Goal: Information Seeking & Learning: Find specific fact

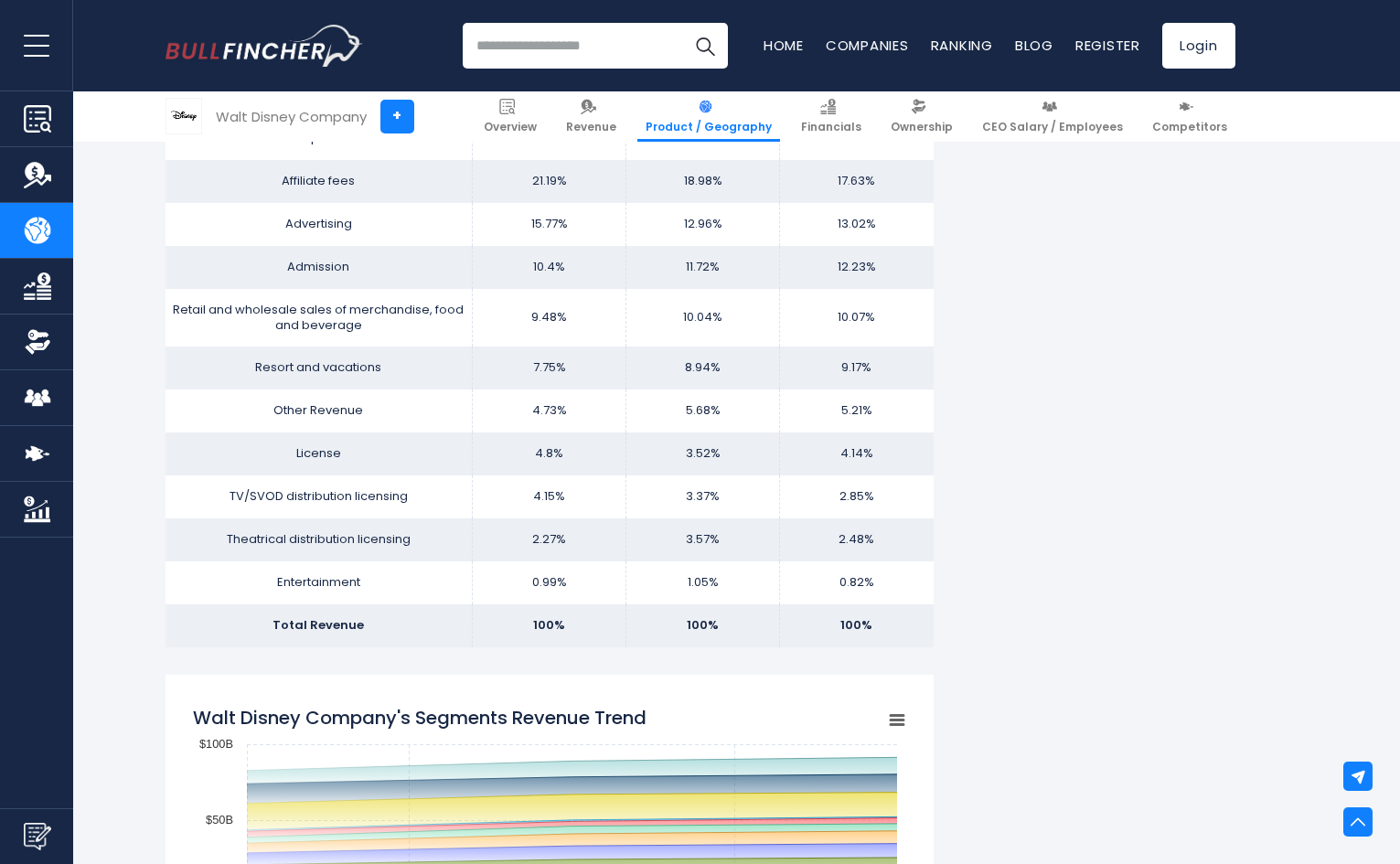
scroll to position [1281, 0]
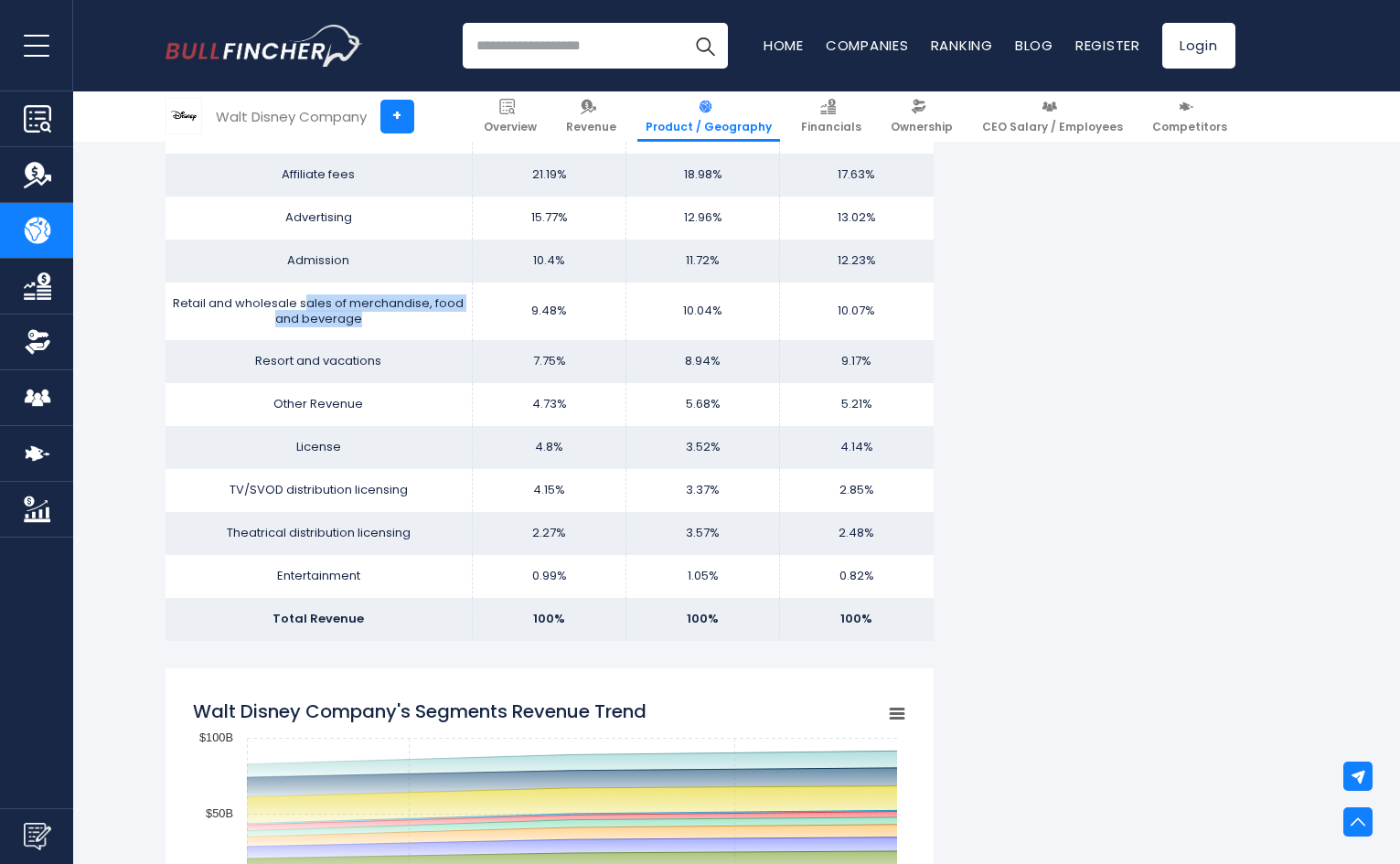
drag, startPoint x: 305, startPoint y: 304, endPoint x: 433, endPoint y: 319, distance: 128.9
click at [433, 319] on td "Retail and wholesale sales of merchandise, food and beverage" at bounding box center [319, 312] width 307 height 59
copy td "ales of merchandise, food and beverage"
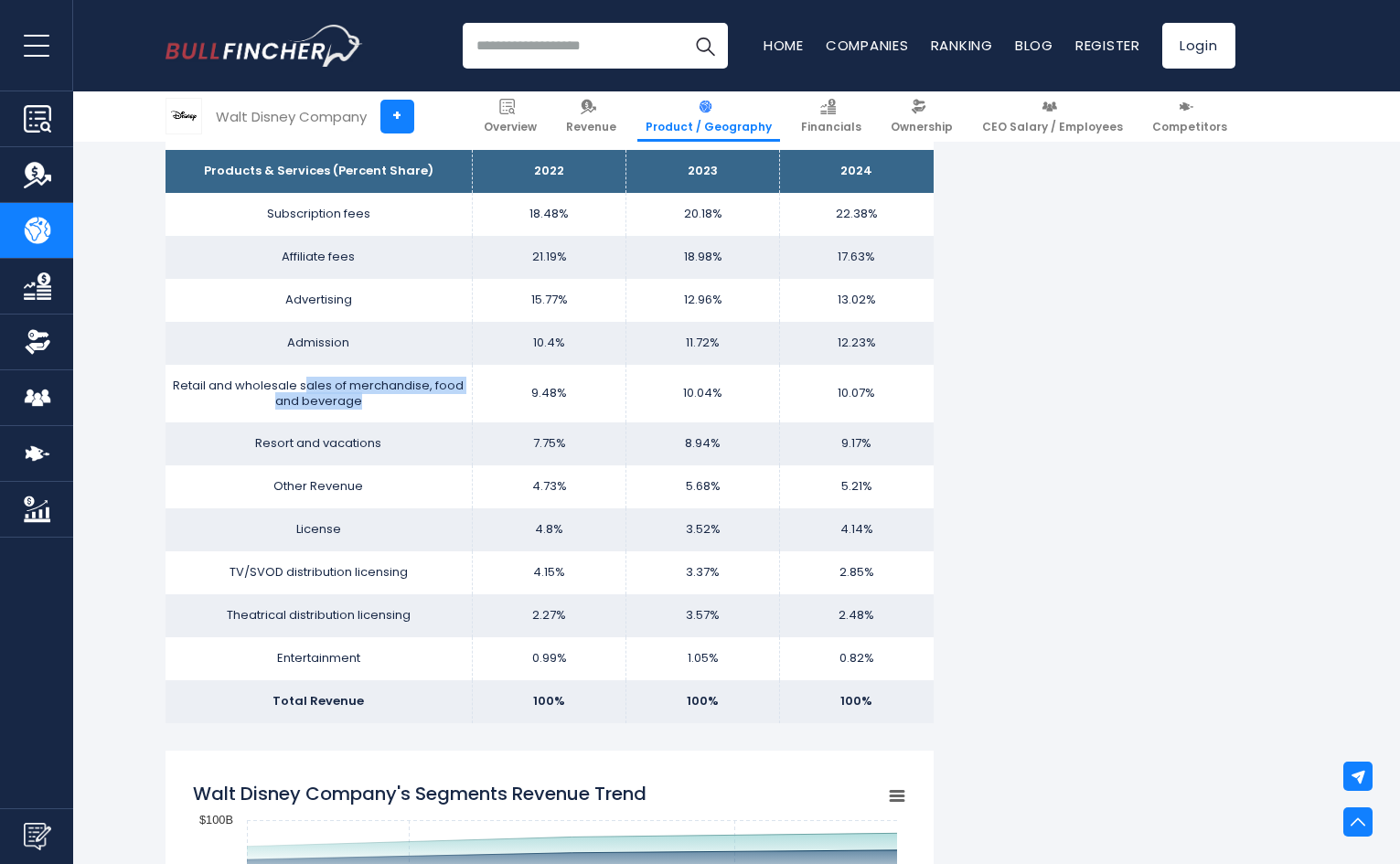
scroll to position [1189, 0]
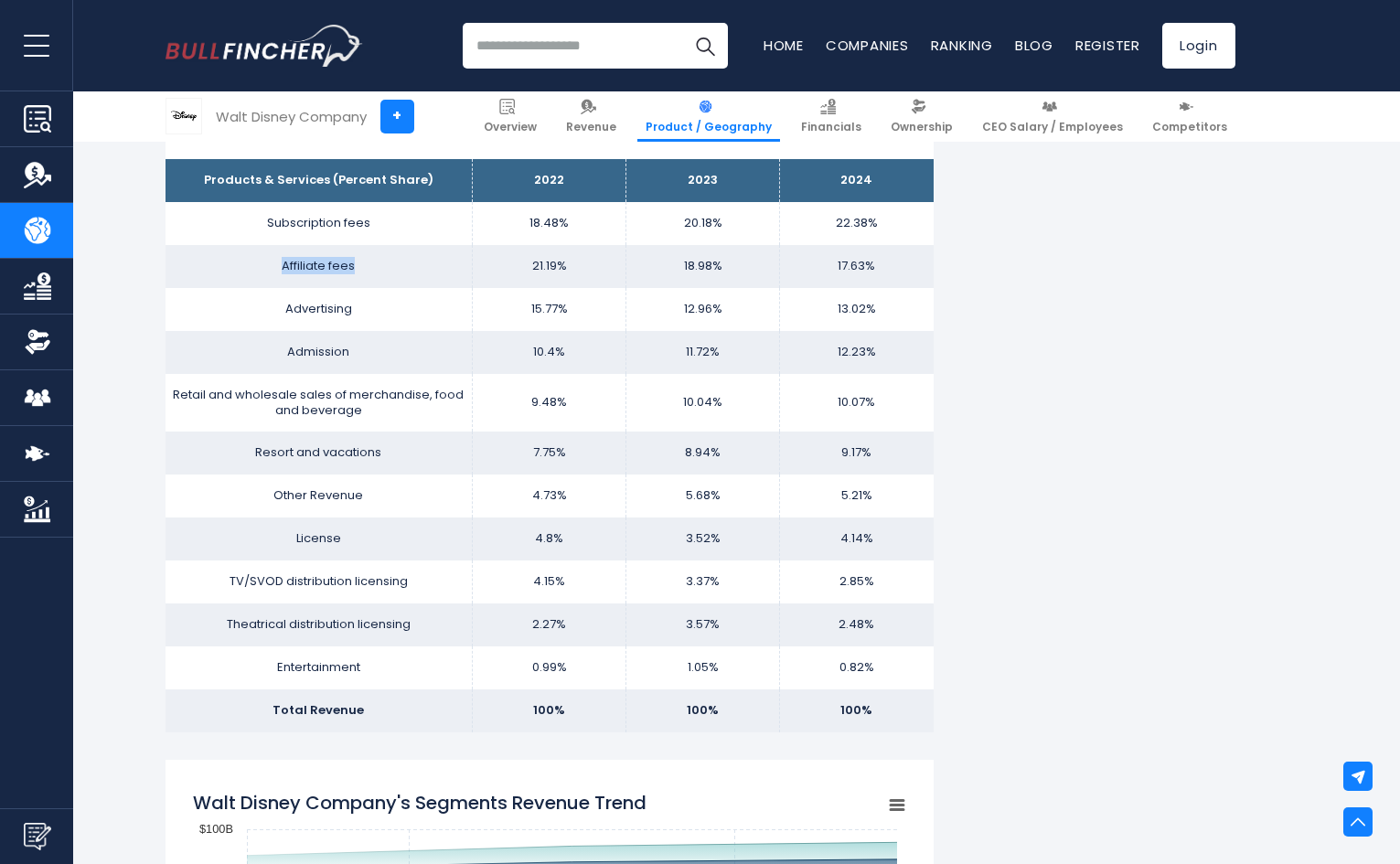
drag, startPoint x: 279, startPoint y: 261, endPoint x: 383, endPoint y: 266, distance: 104.1
click at [383, 266] on td "Affiliate fees" at bounding box center [319, 266] width 307 height 43
copy td "Affiliate fees"
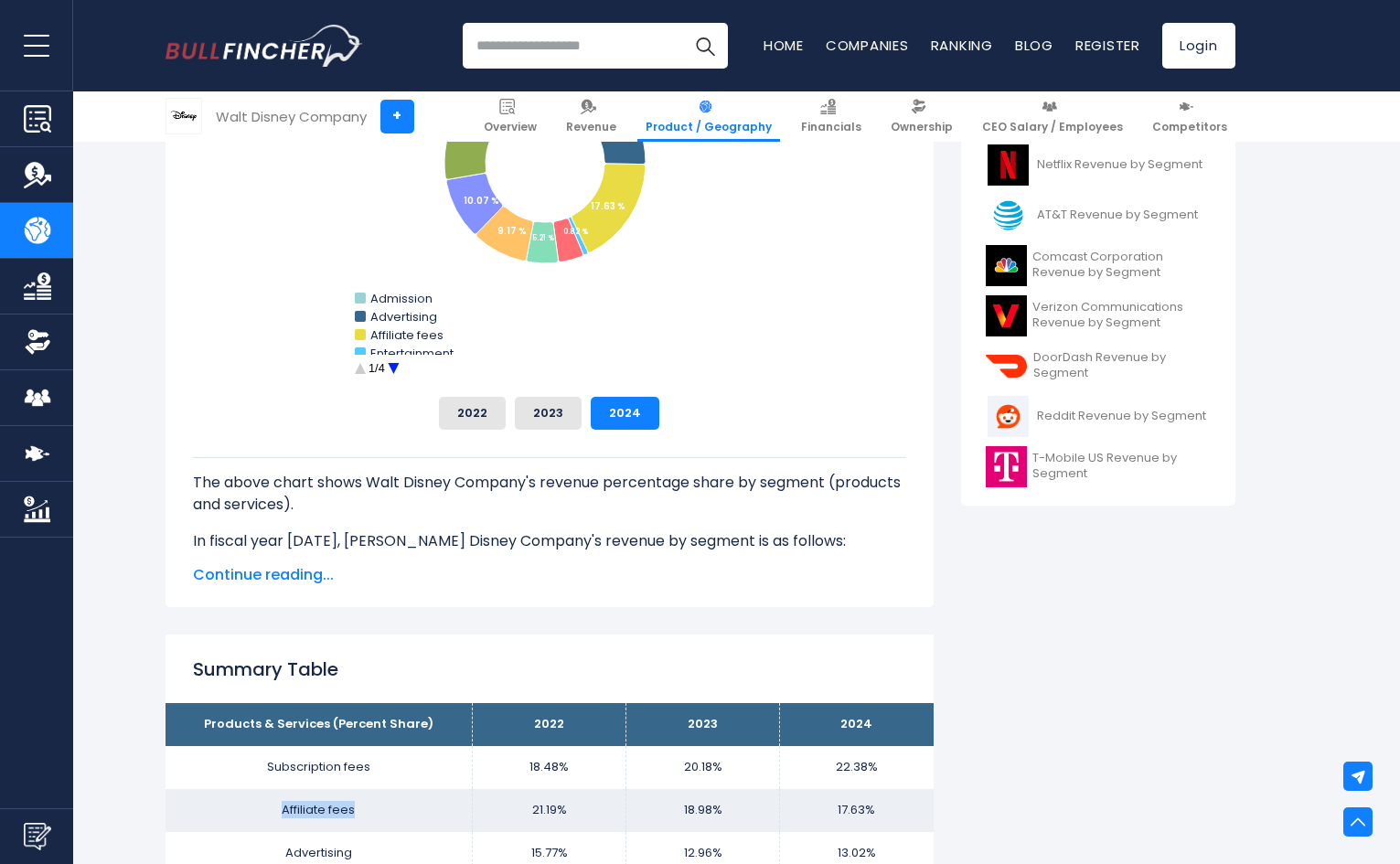
scroll to position [549, 0]
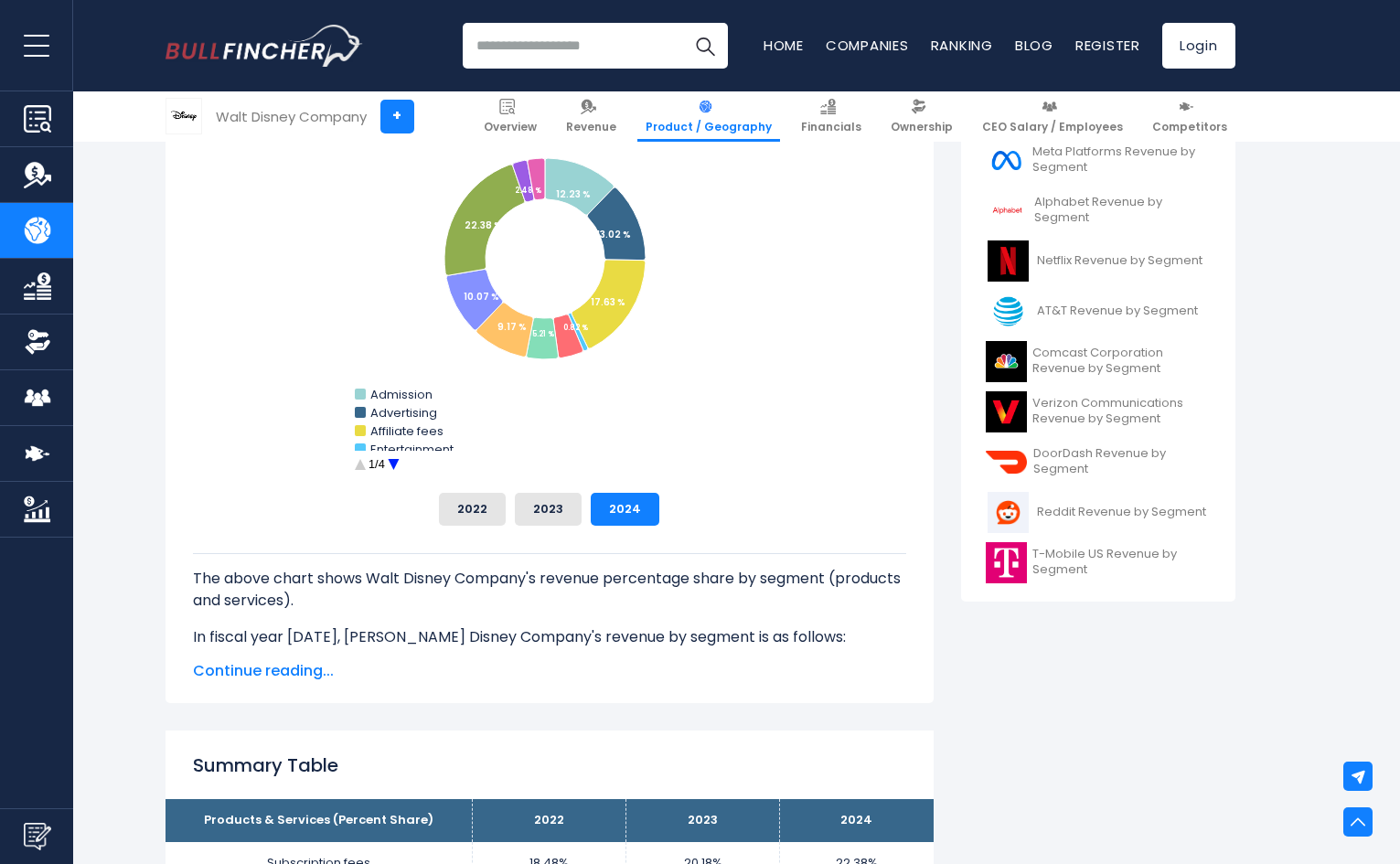
click at [266, 680] on span "Continue reading..." at bounding box center [550, 672] width 713 height 22
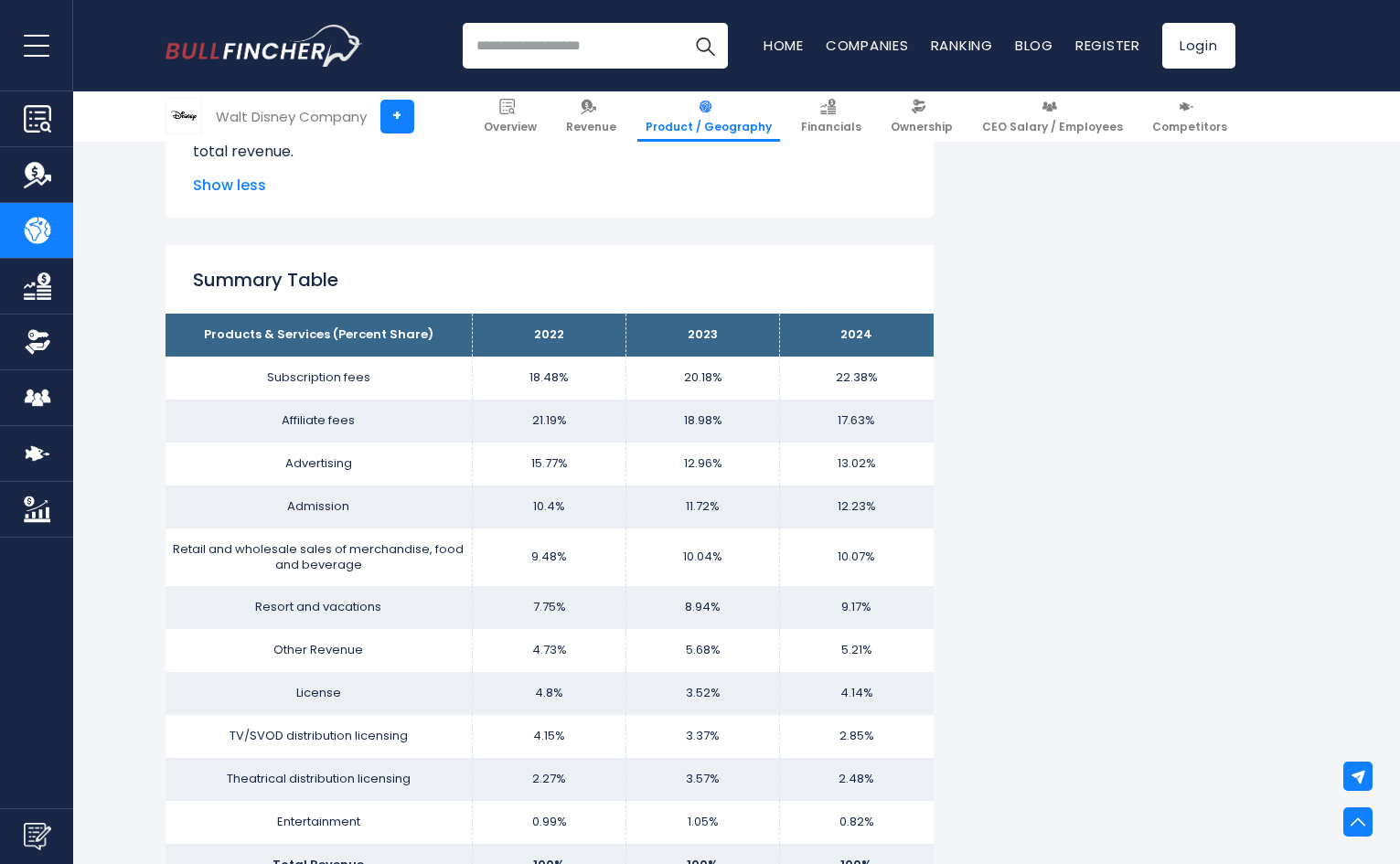
scroll to position [1556, 0]
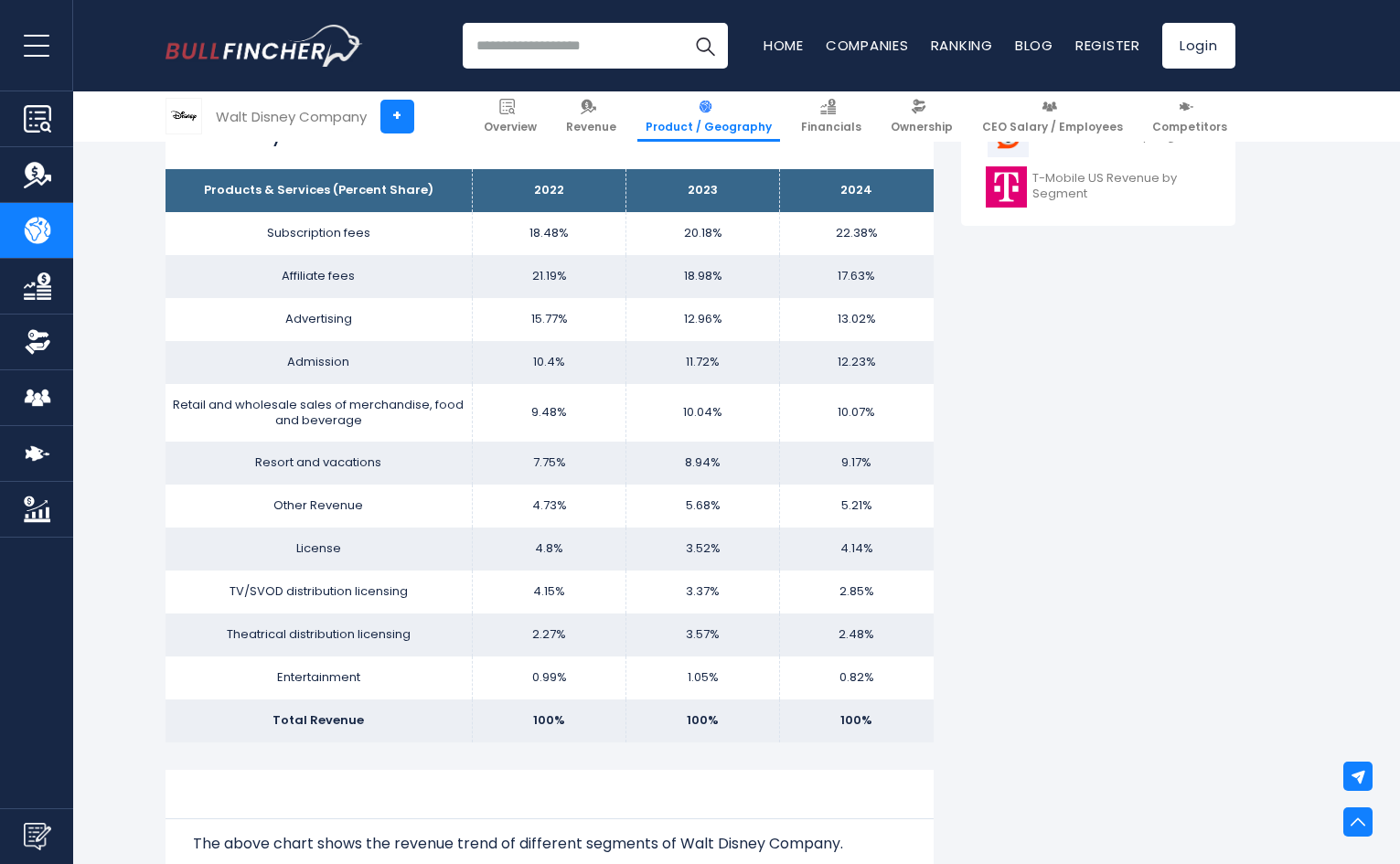
scroll to position [366, 0]
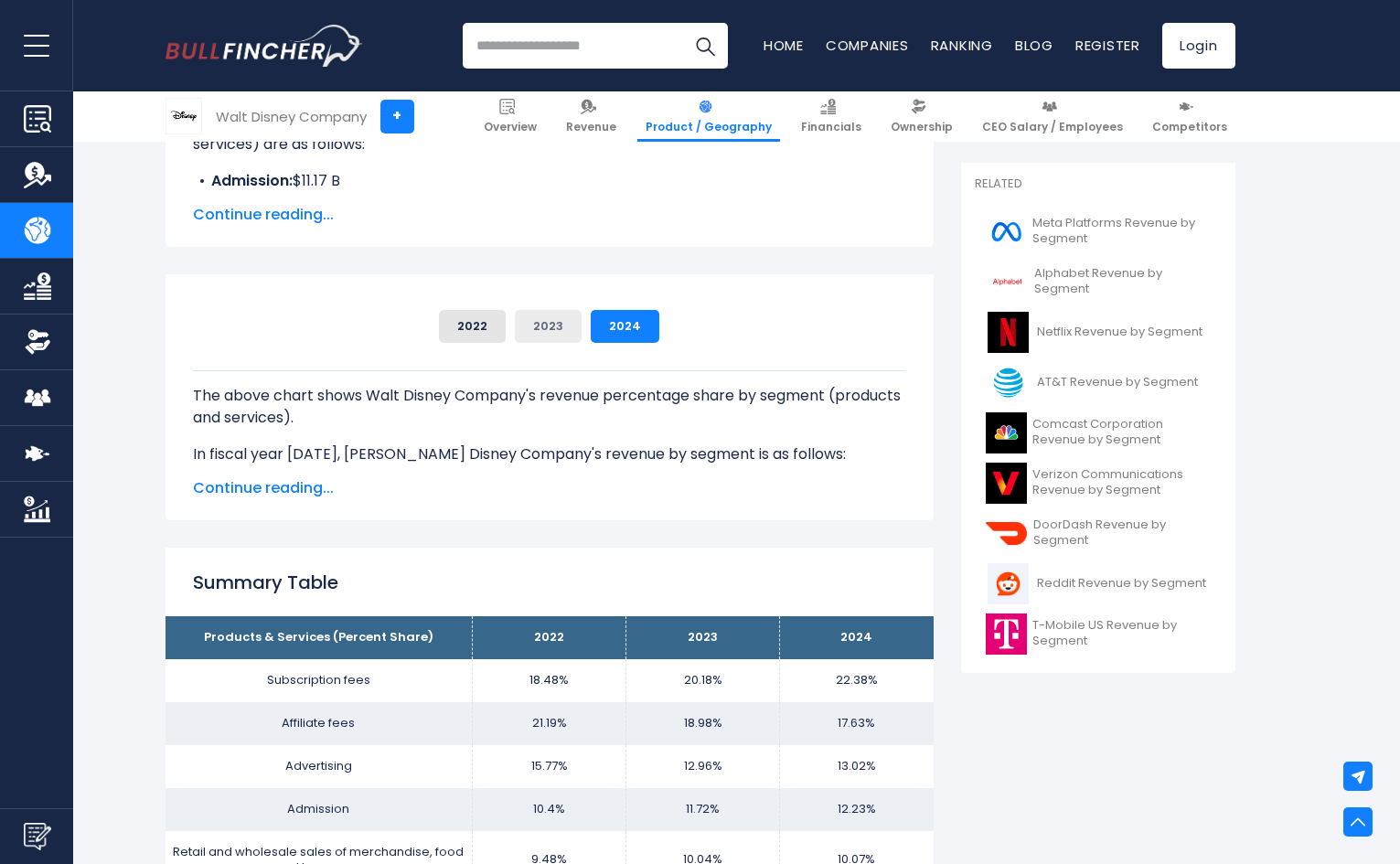
click at [563, 320] on button "2023" at bounding box center [548, 326] width 67 height 33
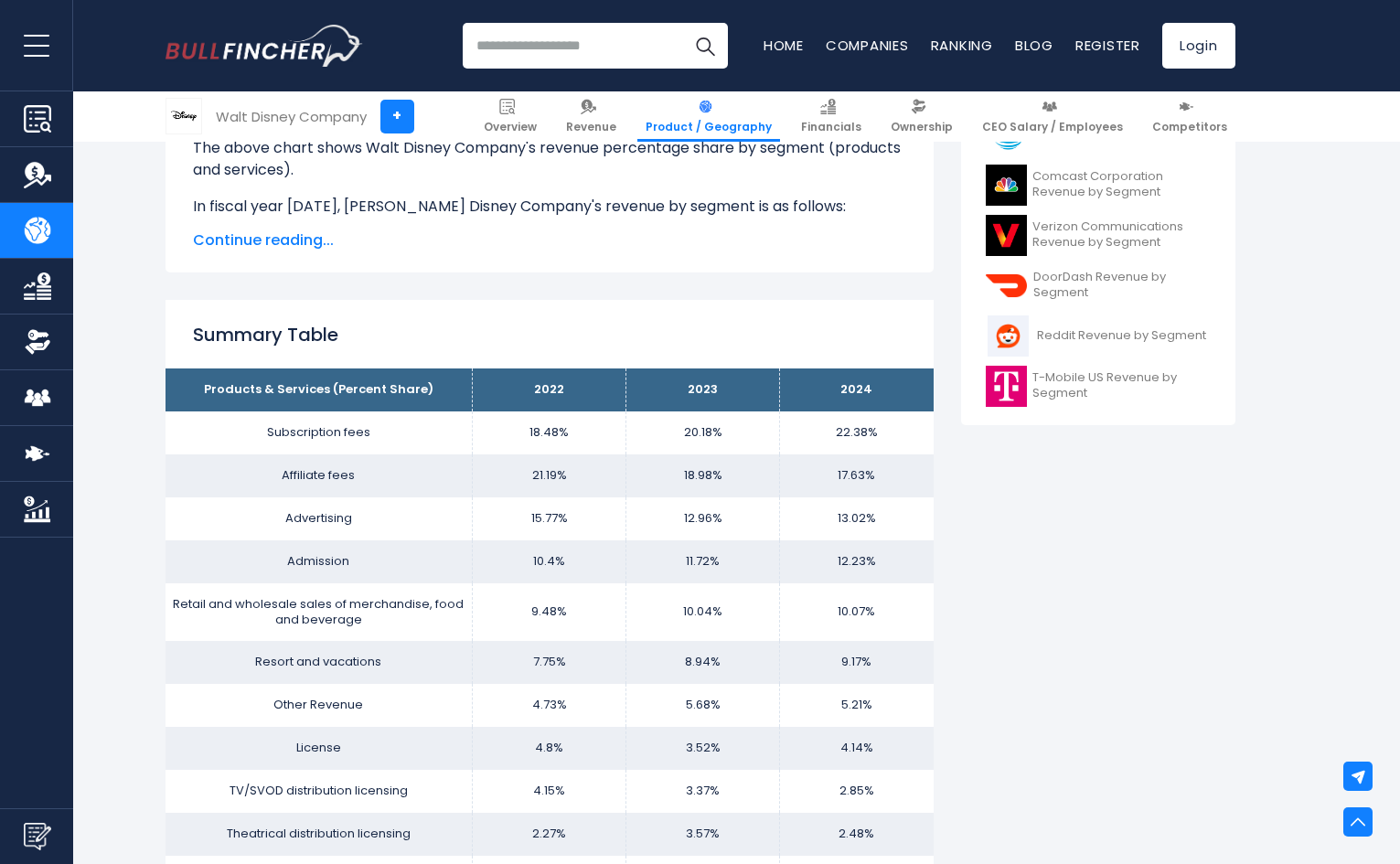
scroll to position [549, 0]
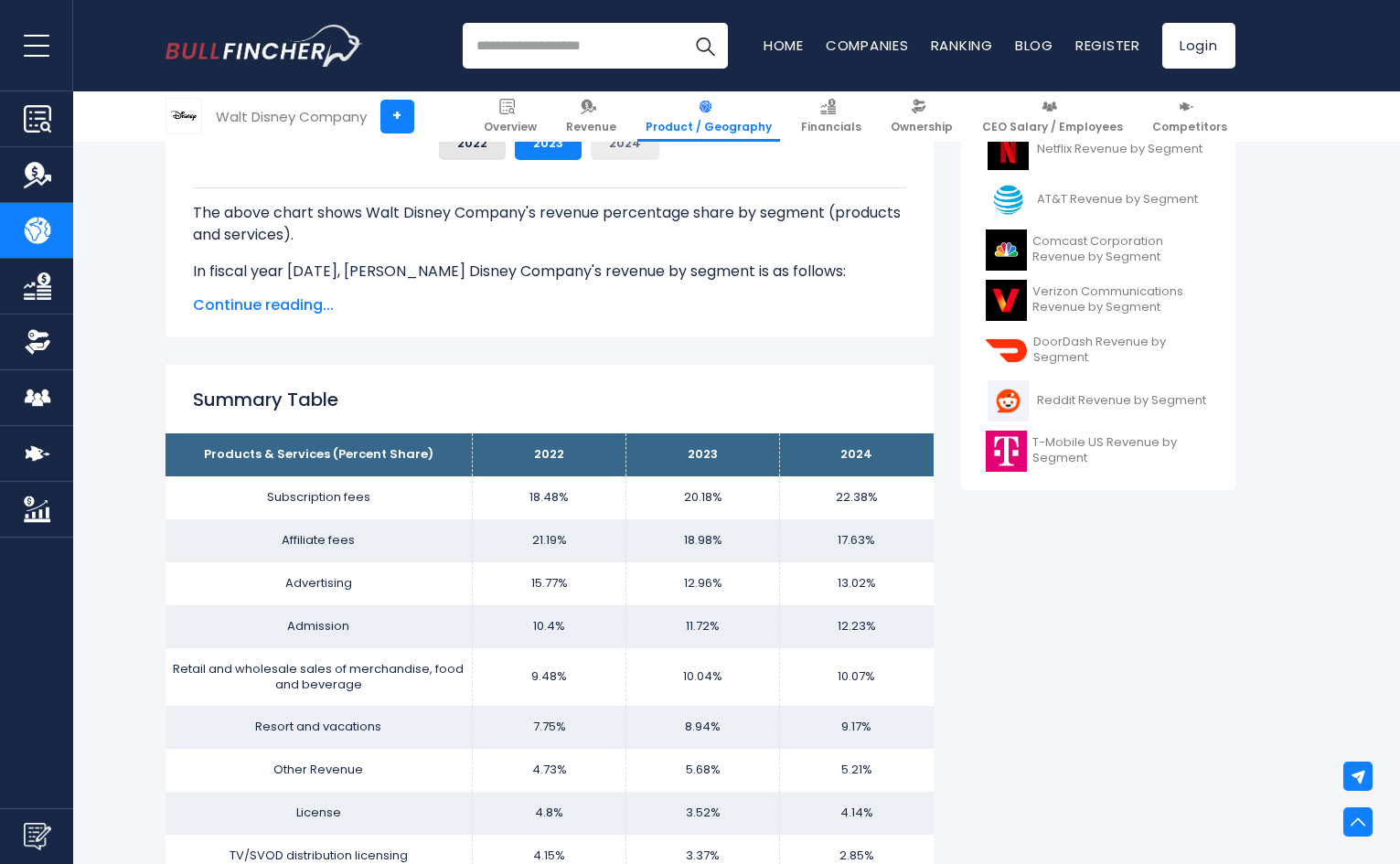
click at [619, 150] on button "2024" at bounding box center [625, 144] width 69 height 33
click at [548, 148] on button "2023" at bounding box center [548, 144] width 67 height 33
click at [613, 154] on button "2024" at bounding box center [625, 144] width 69 height 33
click at [313, 305] on span "Continue reading..." at bounding box center [550, 306] width 713 height 22
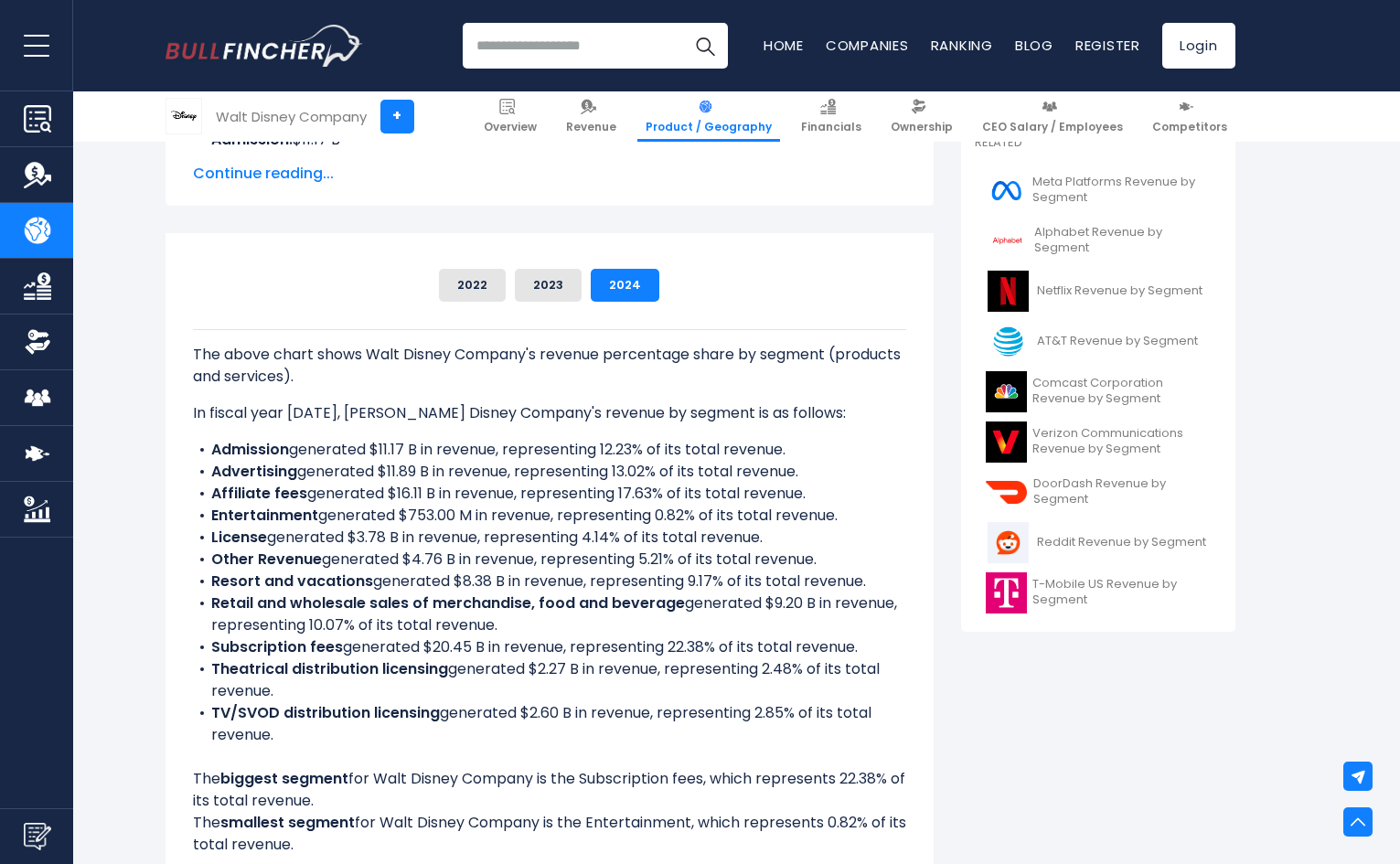
scroll to position [366, 0]
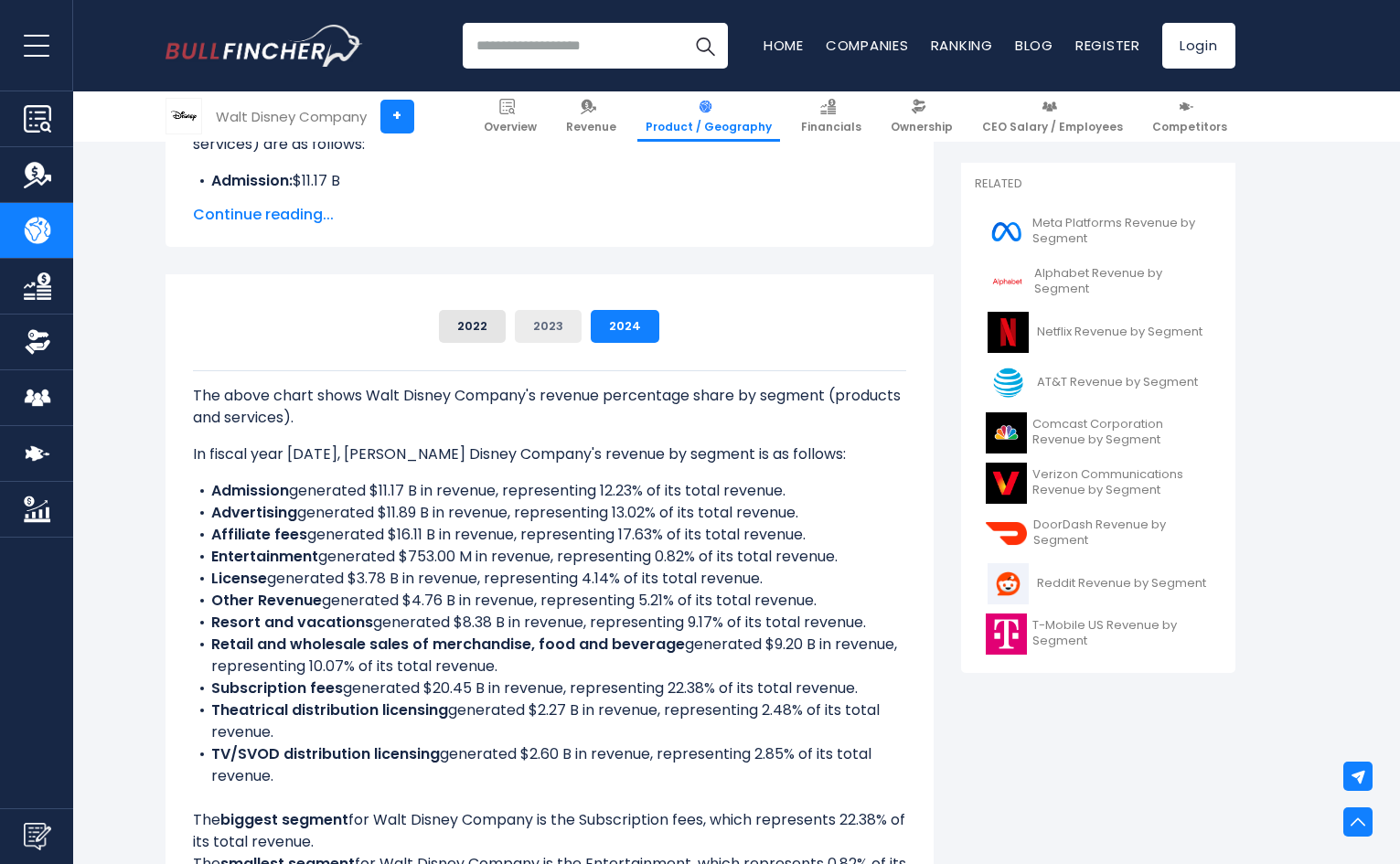
click at [544, 322] on button "2023" at bounding box center [548, 326] width 67 height 33
click at [620, 328] on button "2024" at bounding box center [625, 326] width 69 height 33
click at [562, 318] on button "2023" at bounding box center [548, 326] width 67 height 33
click at [637, 318] on button "2024" at bounding box center [625, 326] width 69 height 33
drag, startPoint x: 217, startPoint y: 650, endPoint x: 496, endPoint y: 648, distance: 279.0
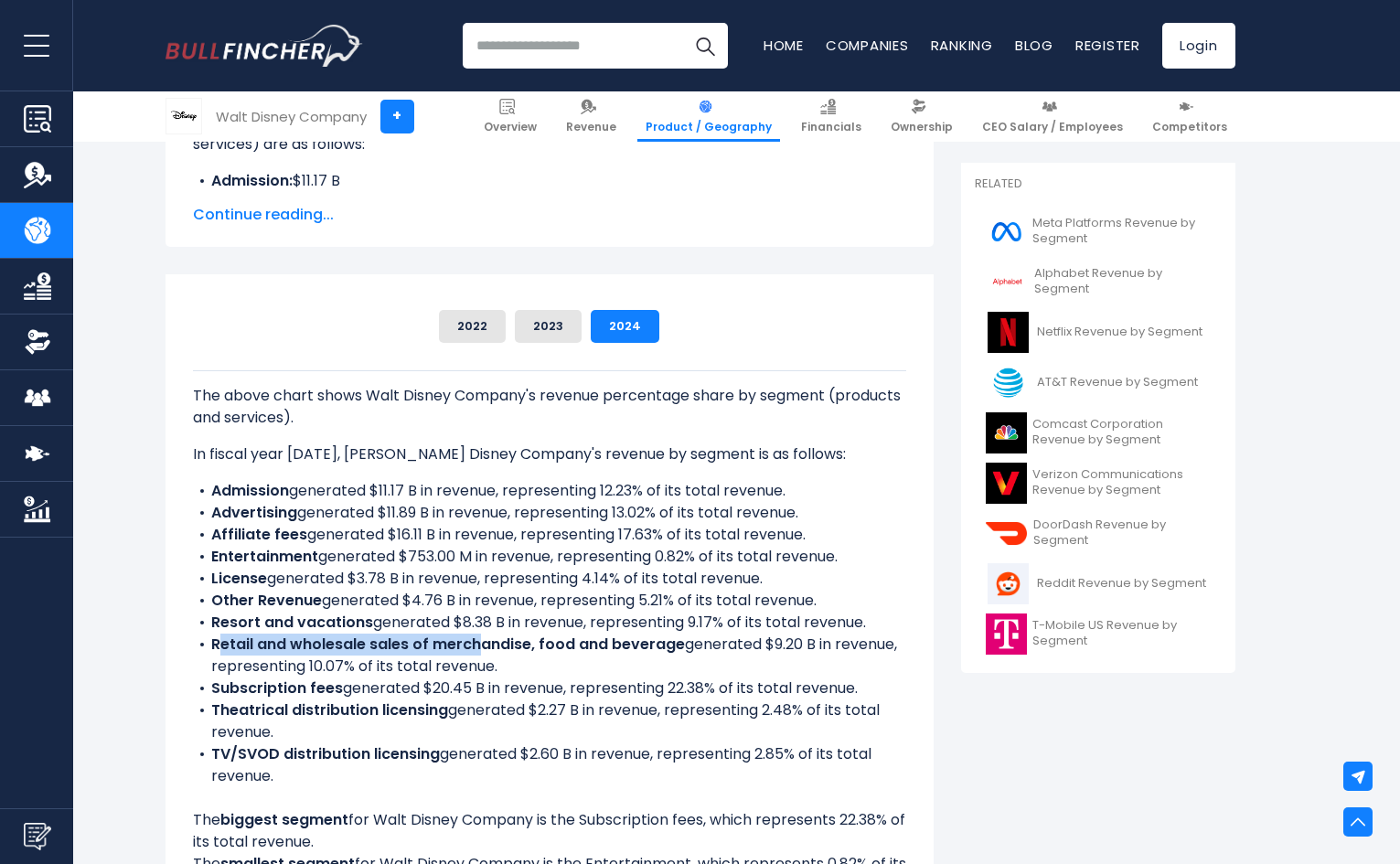
click at [483, 647] on b "Retail and wholesale sales of merchandise, food and beverage" at bounding box center [448, 644] width 474 height 21
drag, startPoint x: 202, startPoint y: 671, endPoint x: 509, endPoint y: 664, distance: 307.1
click at [509, 664] on li "Retail and wholesale sales of merchandise, food and beverage generated $9.20 B …" at bounding box center [550, 656] width 713 height 44
copy li "representing 10.07% of its total revenue."
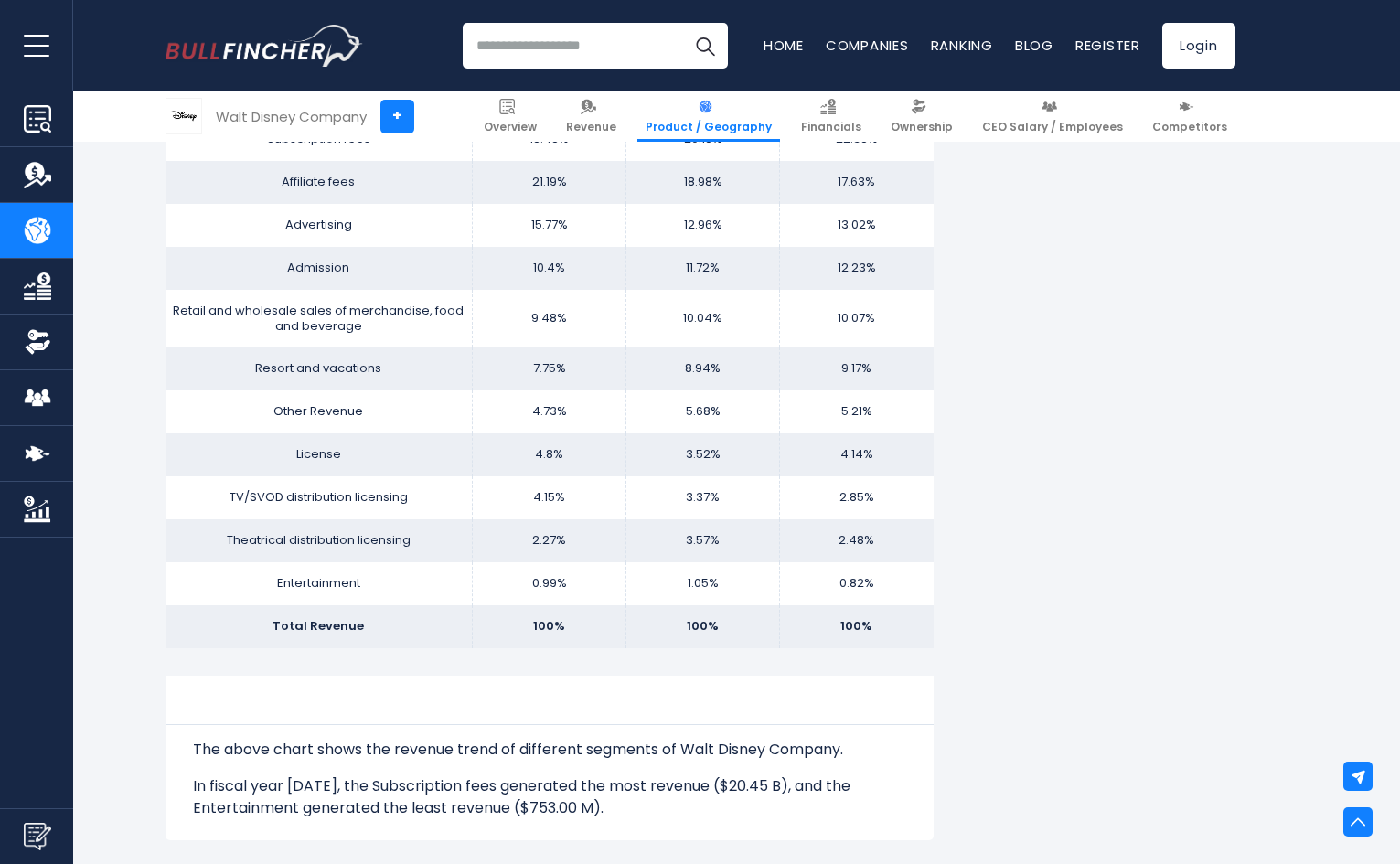
scroll to position [1556, 0]
